Goal: Find specific page/section: Find specific page/section

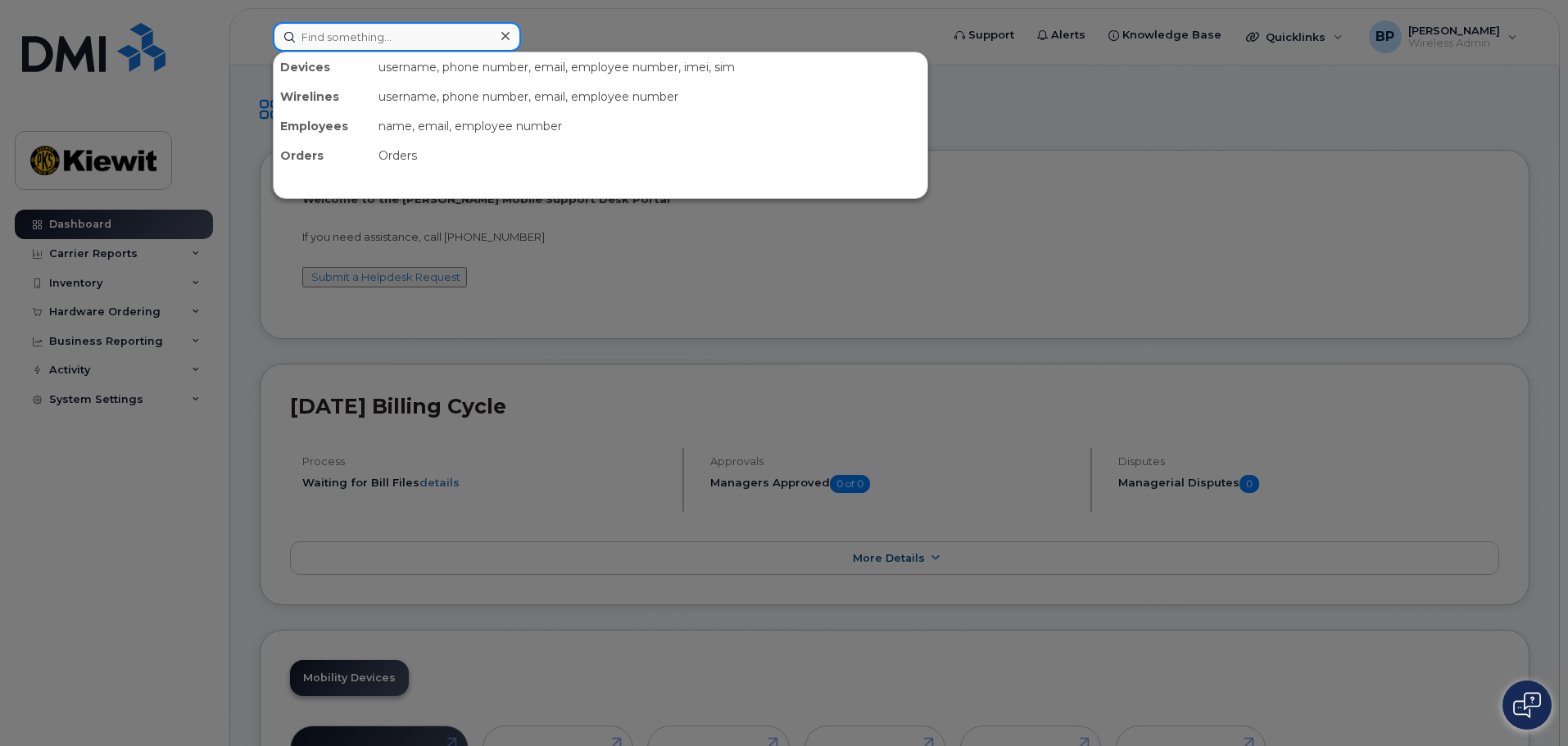
drag, startPoint x: 312, startPoint y: 33, endPoint x: 333, endPoint y: 21, distance: 24.2
click at [323, 31] on input at bounding box center [396, 37] width 248 height 29
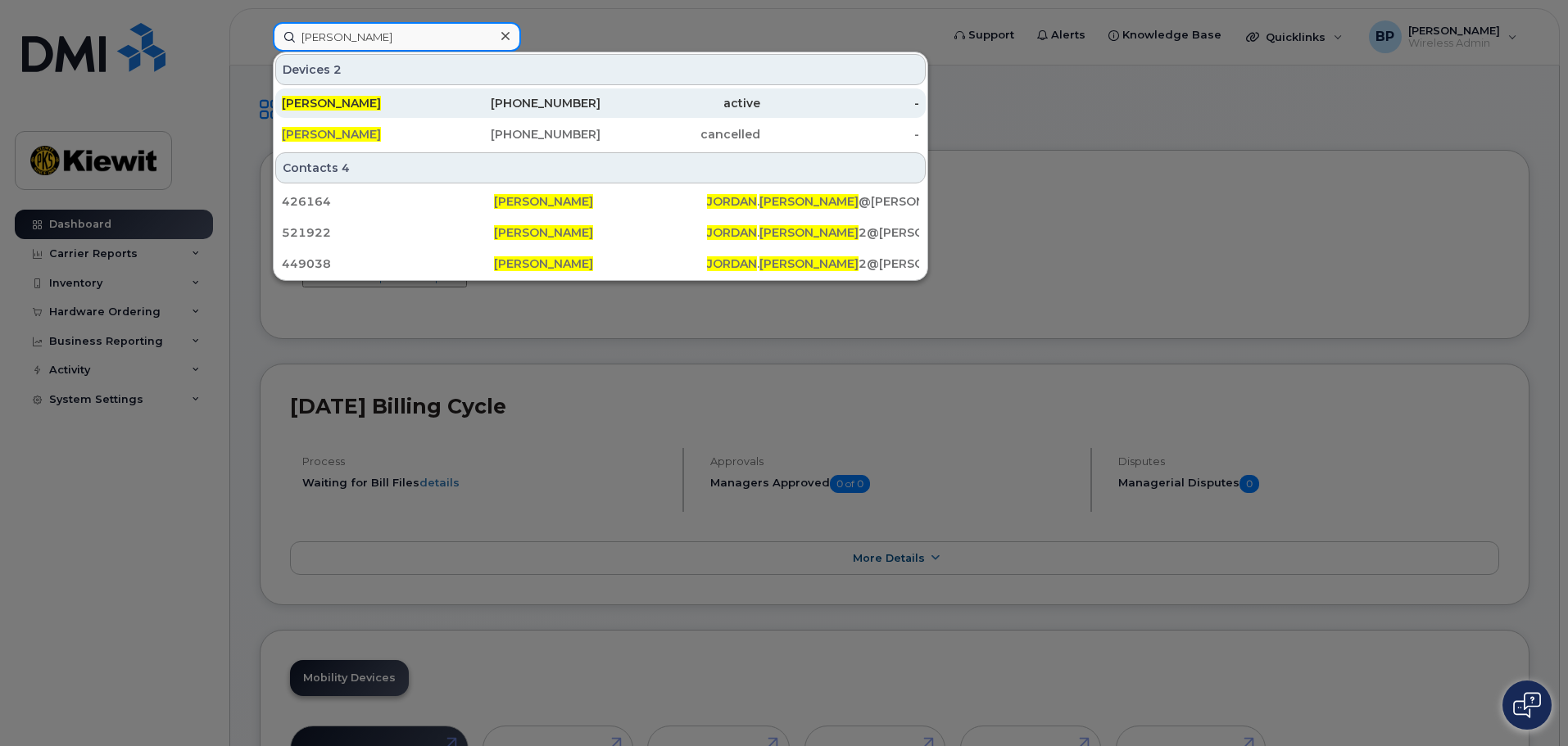
type input "jordan jackson"
click at [351, 104] on span "[PERSON_NAME]" at bounding box center [331, 103] width 99 height 15
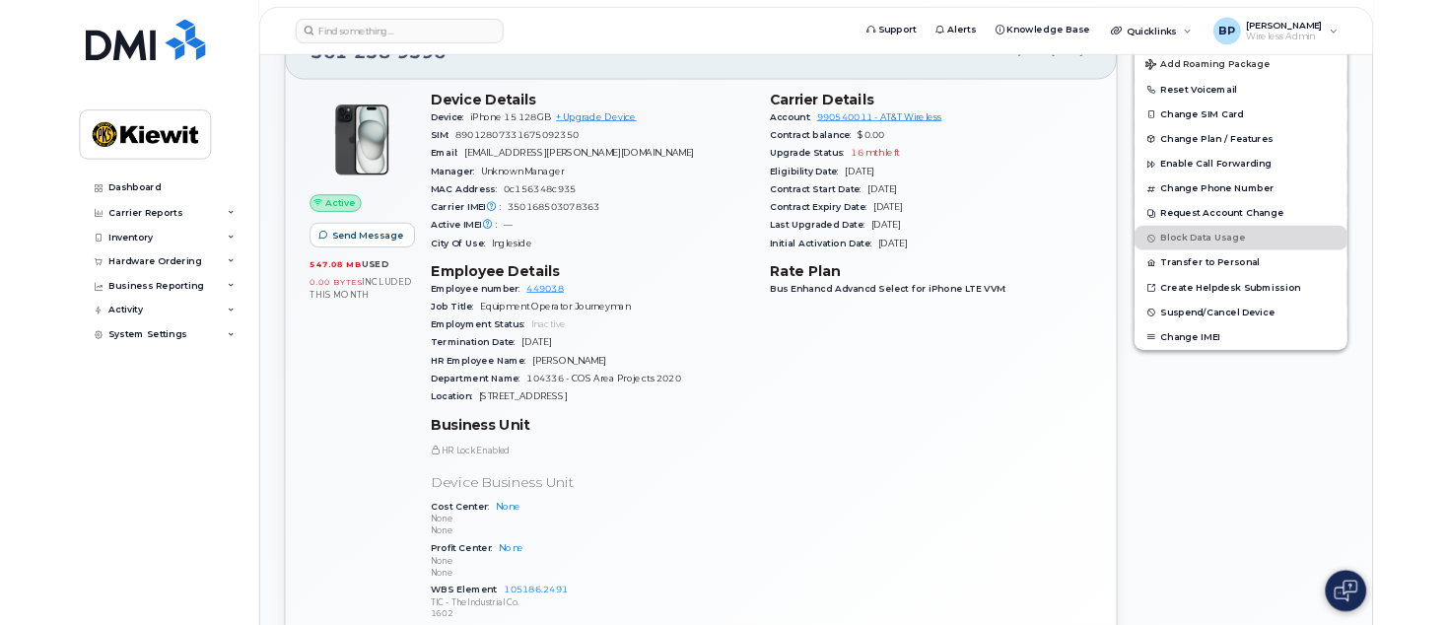
scroll to position [394, 0]
